Goal: Information Seeking & Learning: Learn about a topic

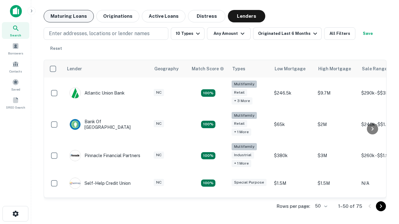
click at [69, 16] on button "Maturing Loans" at bounding box center [69, 16] width 50 height 12
